Goal: Task Accomplishment & Management: Manage account settings

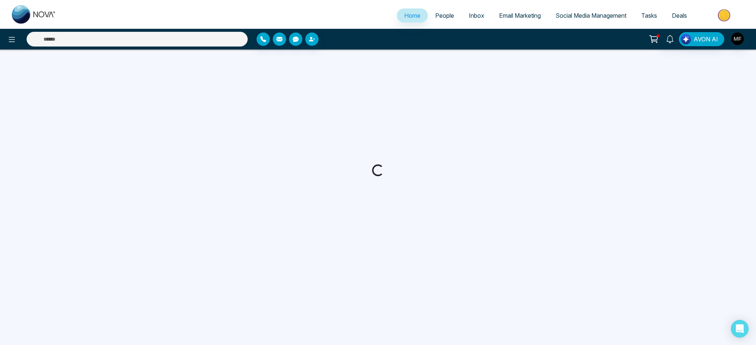
select select "*"
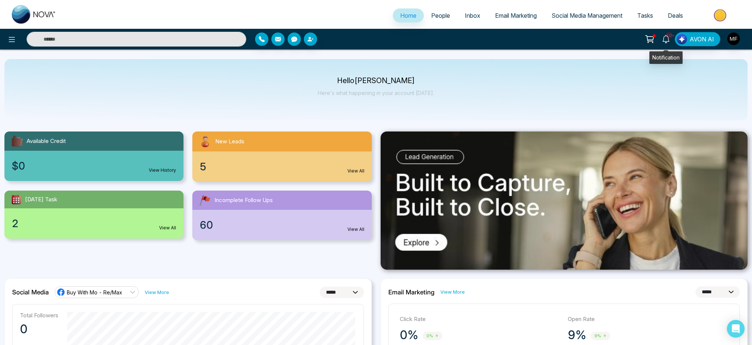
click at [674, 40] on link "10+" at bounding box center [666, 38] width 18 height 13
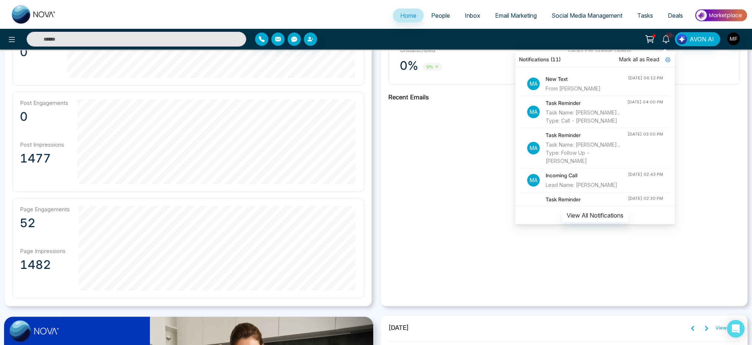
scroll to position [319, 0]
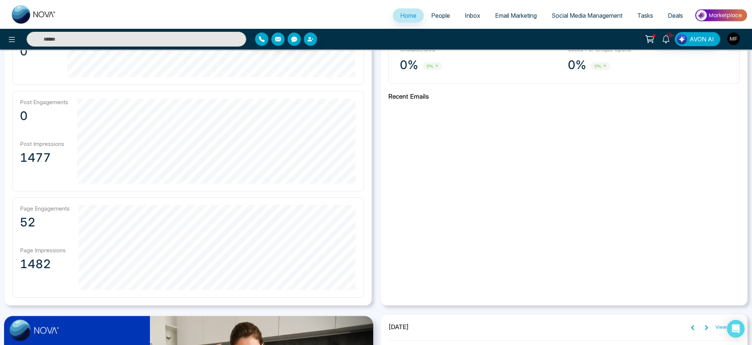
click at [372, 178] on div "**********" at bounding box center [188, 132] width 376 height 346
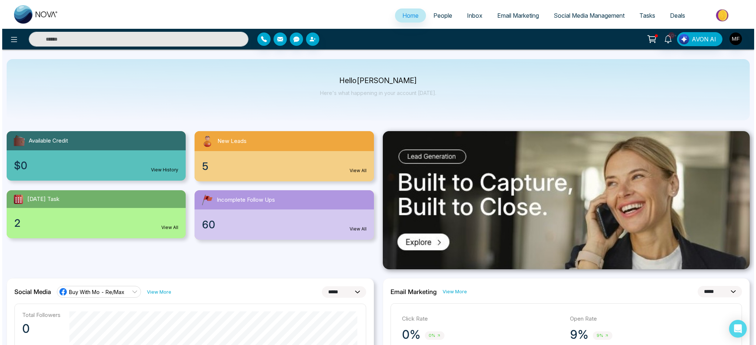
scroll to position [0, 0]
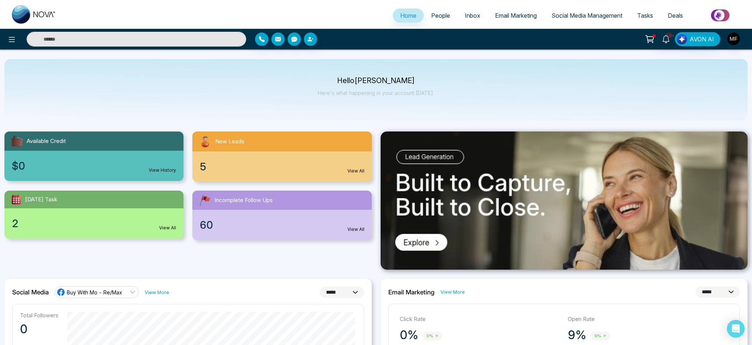
click at [373, 79] on p "Hello [PERSON_NAME]" at bounding box center [376, 81] width 116 height 6
click at [370, 93] on p "Here's what happening in your account [DATE]." at bounding box center [376, 93] width 116 height 6
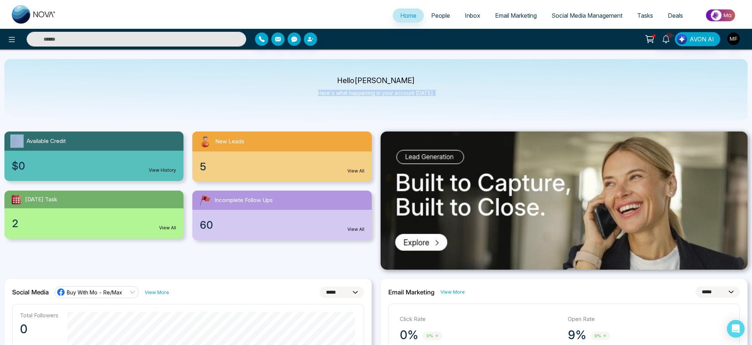
click at [370, 93] on p "Here's what happening in your account [DATE]." at bounding box center [376, 93] width 116 height 6
click at [440, 14] on span "People" at bounding box center [440, 15] width 19 height 7
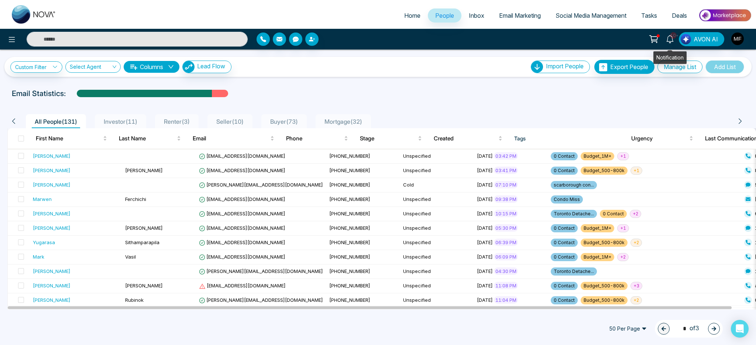
click at [670, 39] on icon at bounding box center [670, 39] width 8 height 8
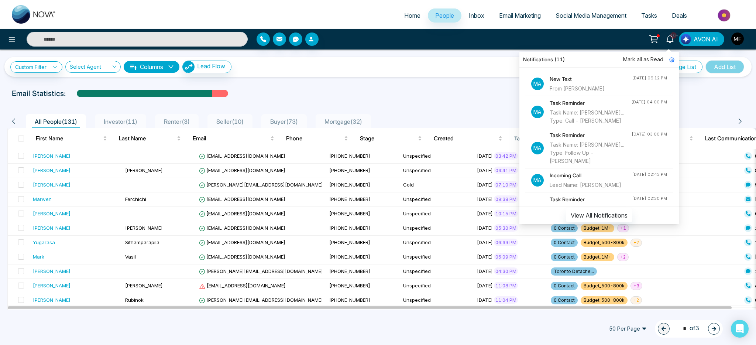
click at [480, 78] on div "Custom Filter Choose a filters Cancel Apply Select Agent Columns Lead Flow Impo…" at bounding box center [378, 179] width 756 height 260
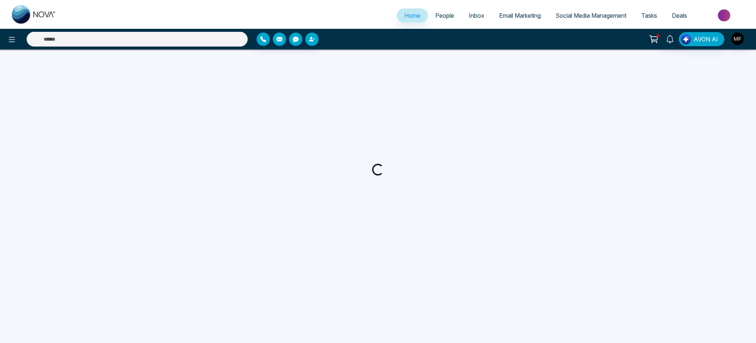
select select "*"
